Goal: Task Accomplishment & Management: Use online tool/utility

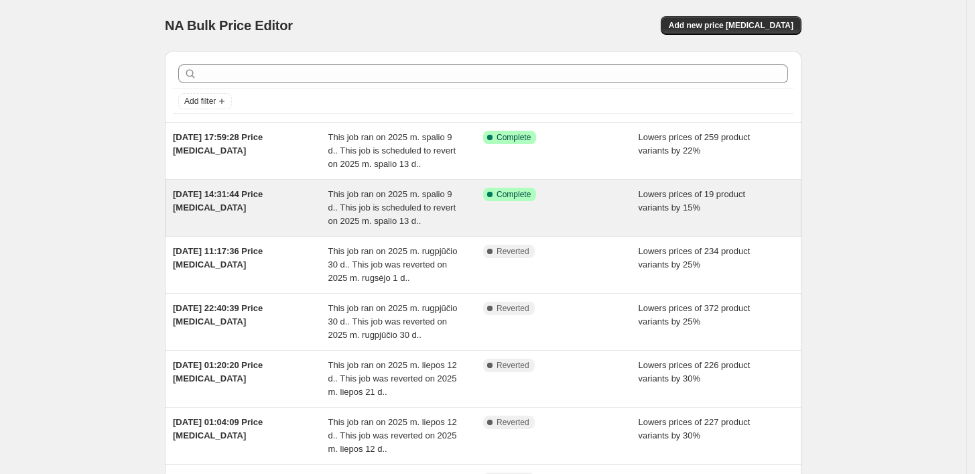
click at [317, 200] on div "[DATE] 14:31:44 Price [MEDICAL_DATA]" at bounding box center [250, 208] width 155 height 40
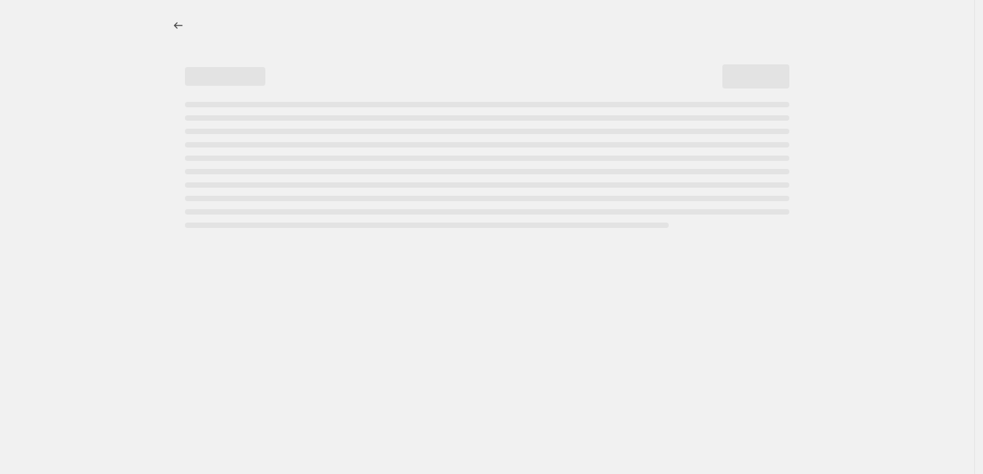
select select "percentage"
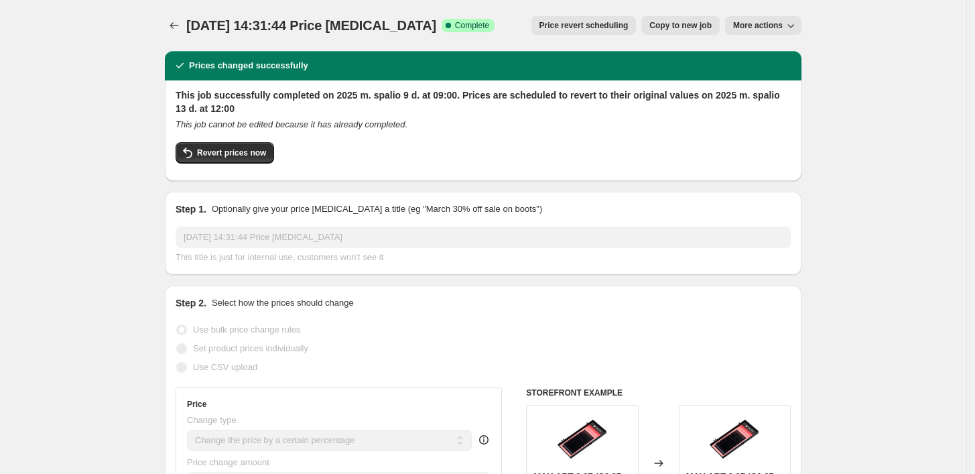
click at [782, 22] on span "More actions" at bounding box center [758, 25] width 50 height 11
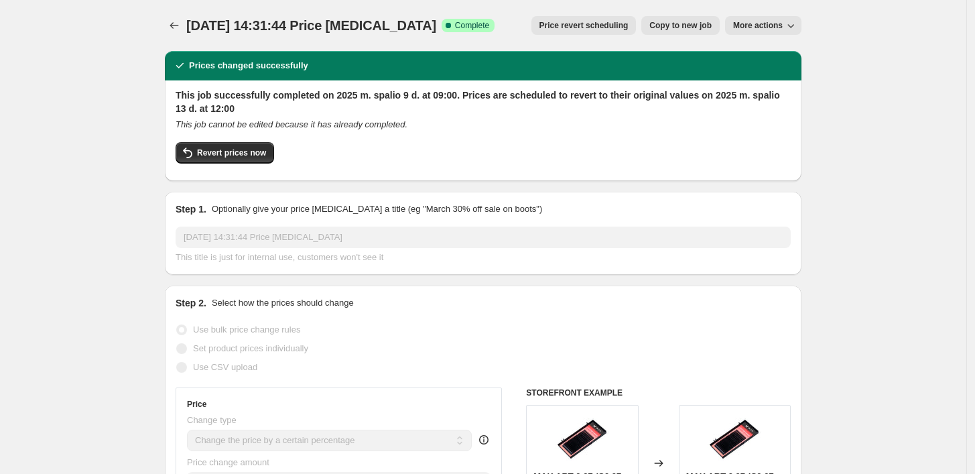
click at [776, 27] on span "More actions" at bounding box center [758, 25] width 50 height 11
click at [211, 155] on span "Revert prices now" at bounding box center [231, 152] width 69 height 11
checkbox input "false"
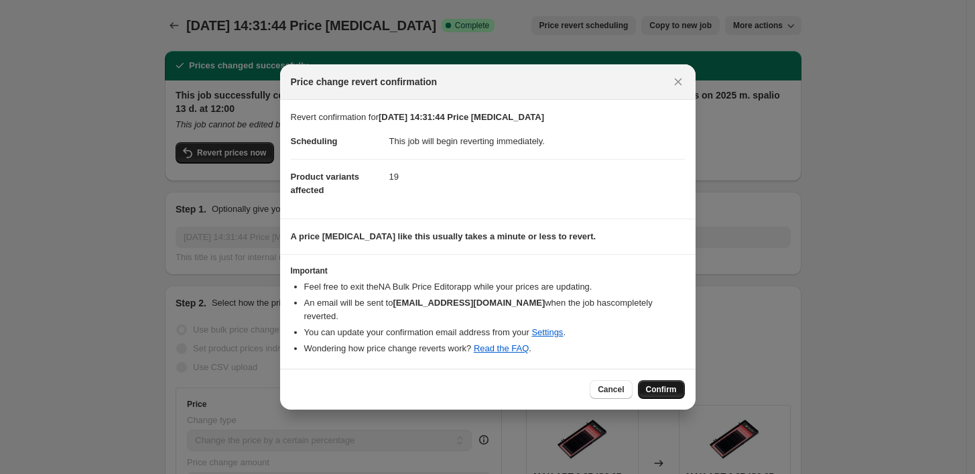
click at [667, 391] on button "Confirm" at bounding box center [661, 389] width 47 height 19
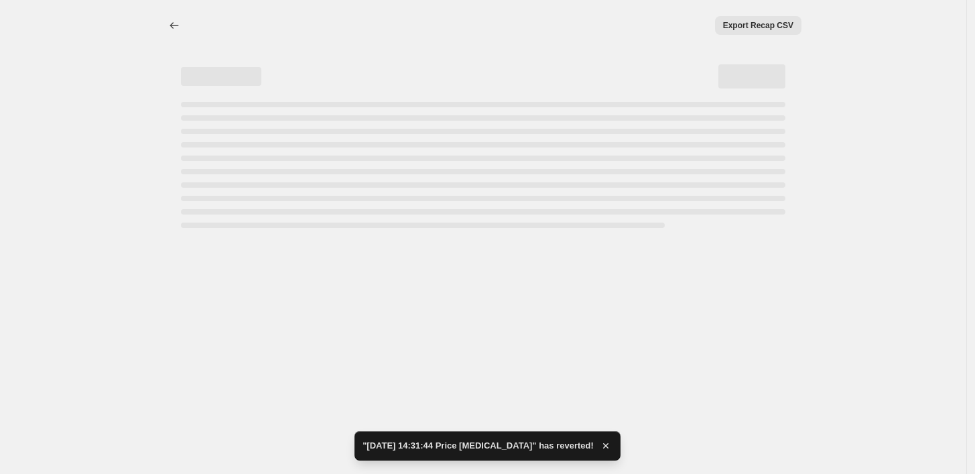
select select "percentage"
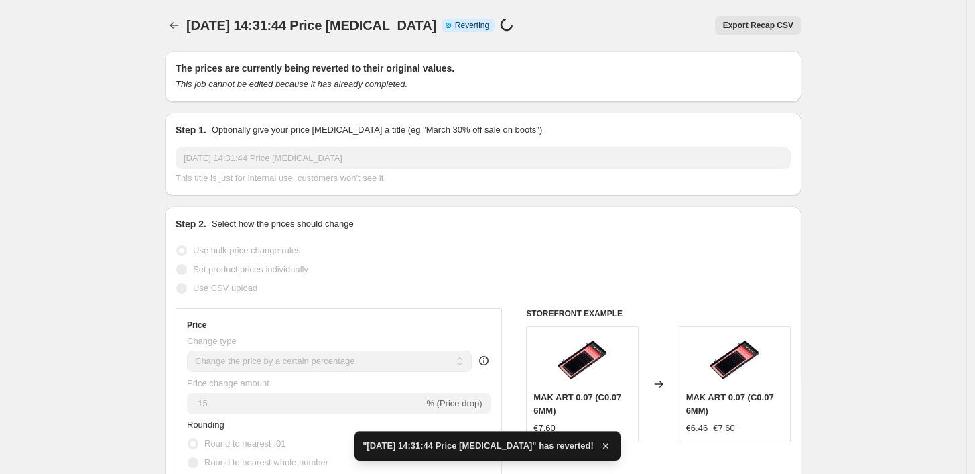
checkbox input "true"
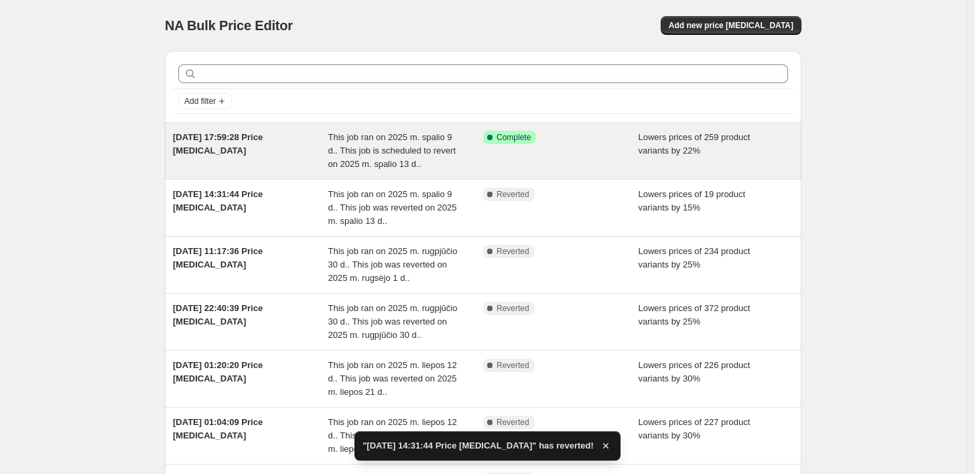
click at [309, 151] on div "[DATE] 17:59:28 Price [MEDICAL_DATA]" at bounding box center [250, 151] width 155 height 40
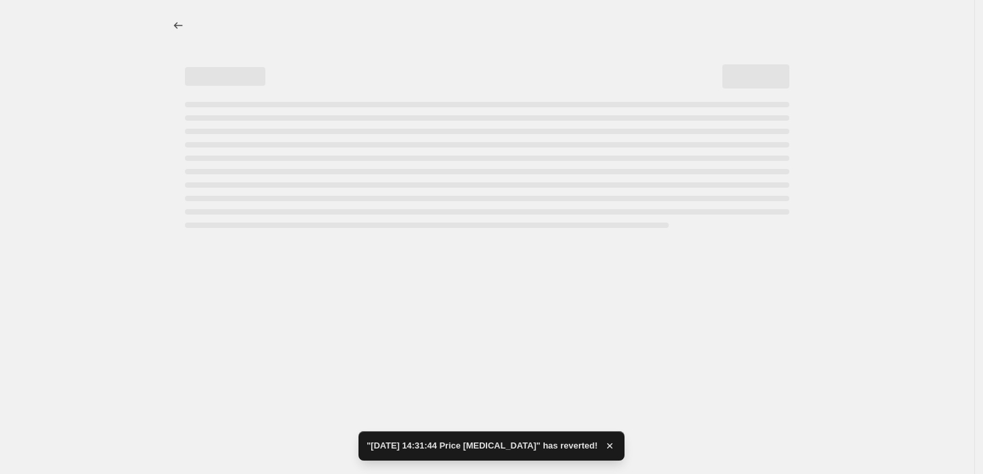
select select "percentage"
select select "collection"
select select "not_equal"
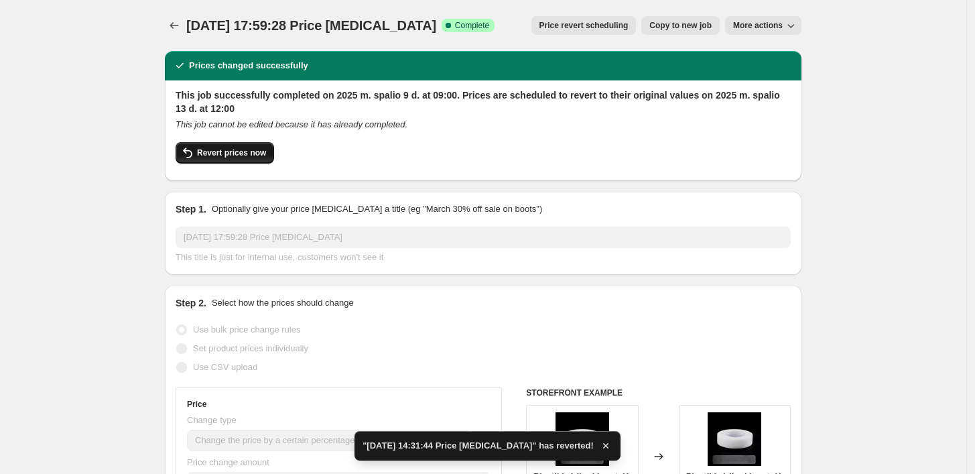
click at [232, 151] on span "Revert prices now" at bounding box center [231, 152] width 69 height 11
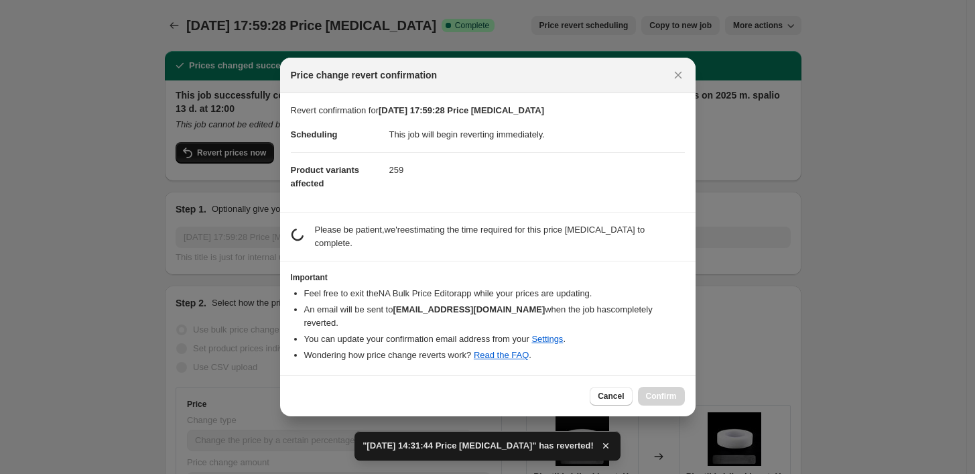
checkbox input "false"
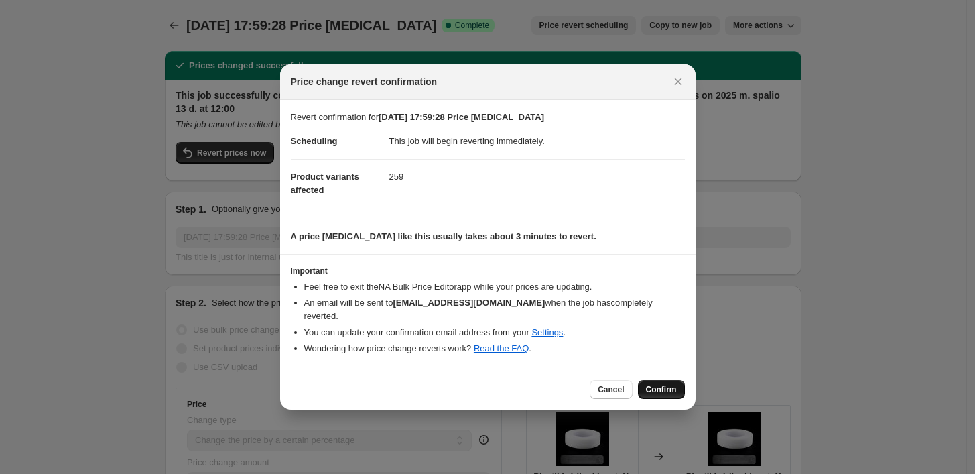
click at [661, 384] on span "Confirm" at bounding box center [661, 389] width 31 height 11
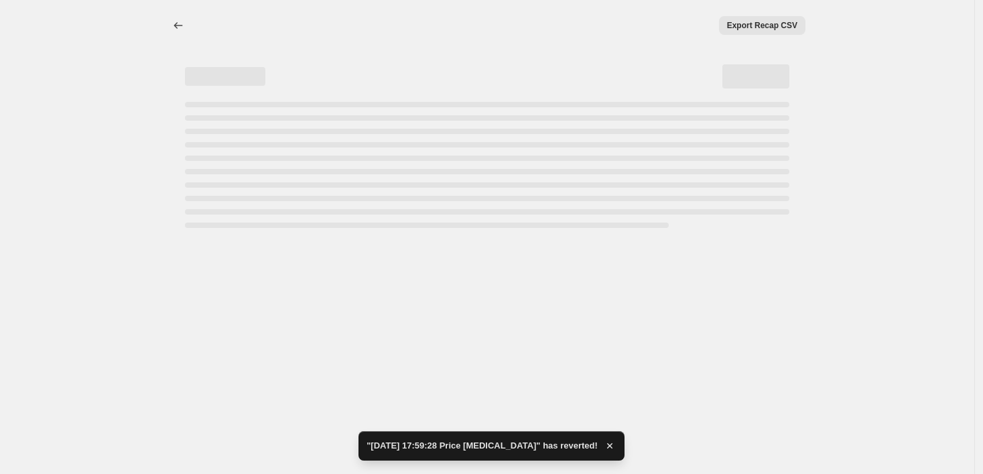
select select "percentage"
select select "collection"
select select "not_equal"
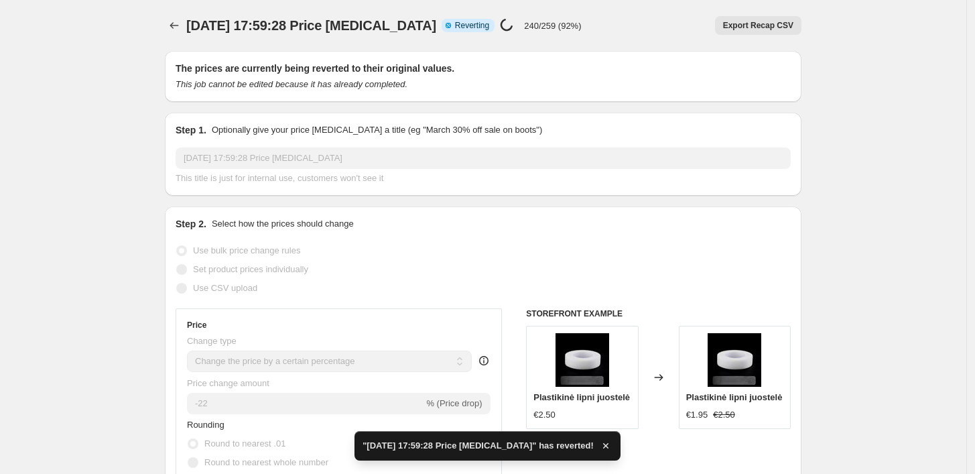
checkbox input "true"
